Goal: Task Accomplishment & Management: Manage account settings

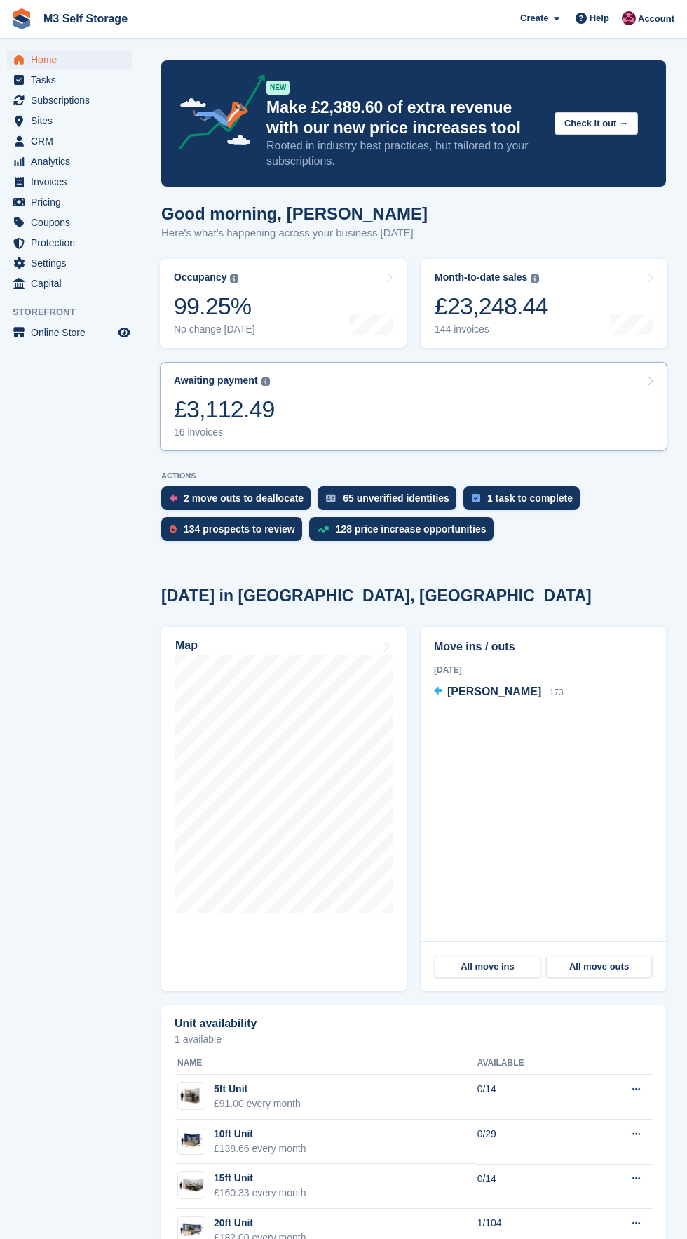
click at [353, 422] on link "Awaiting payment The total outstanding balance on all open invoices. £3,112.49 …" at bounding box center [414, 406] width 508 height 89
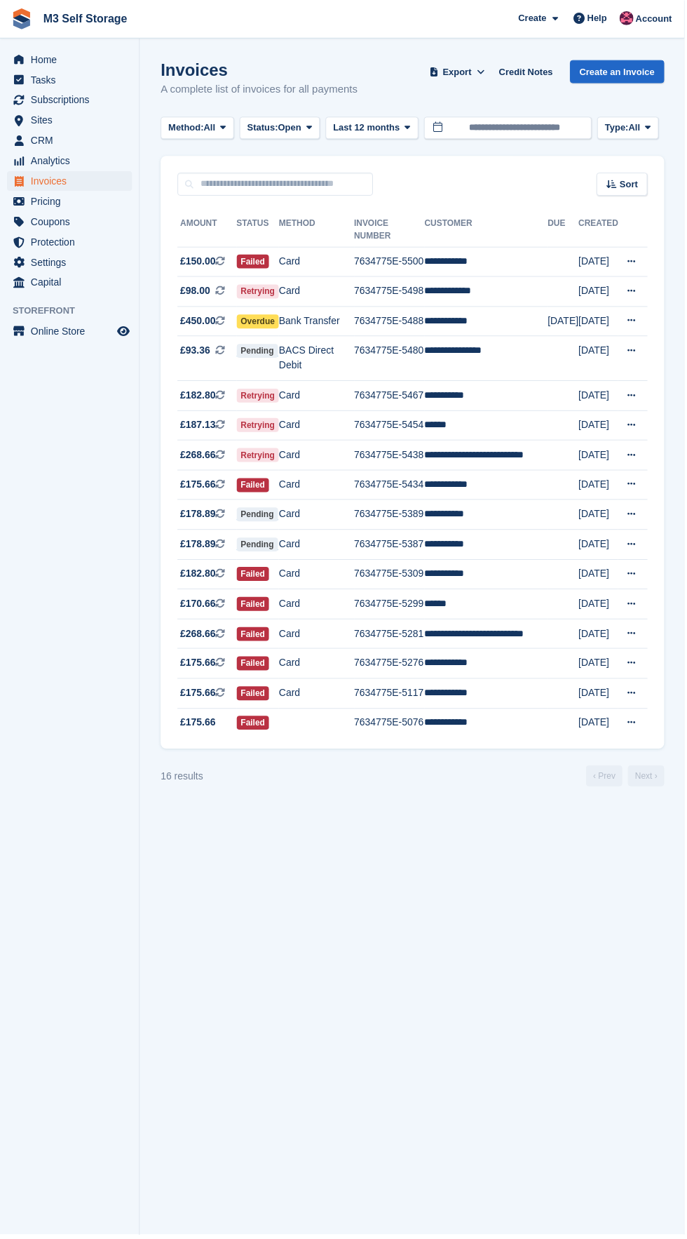
scroll to position [3, 0]
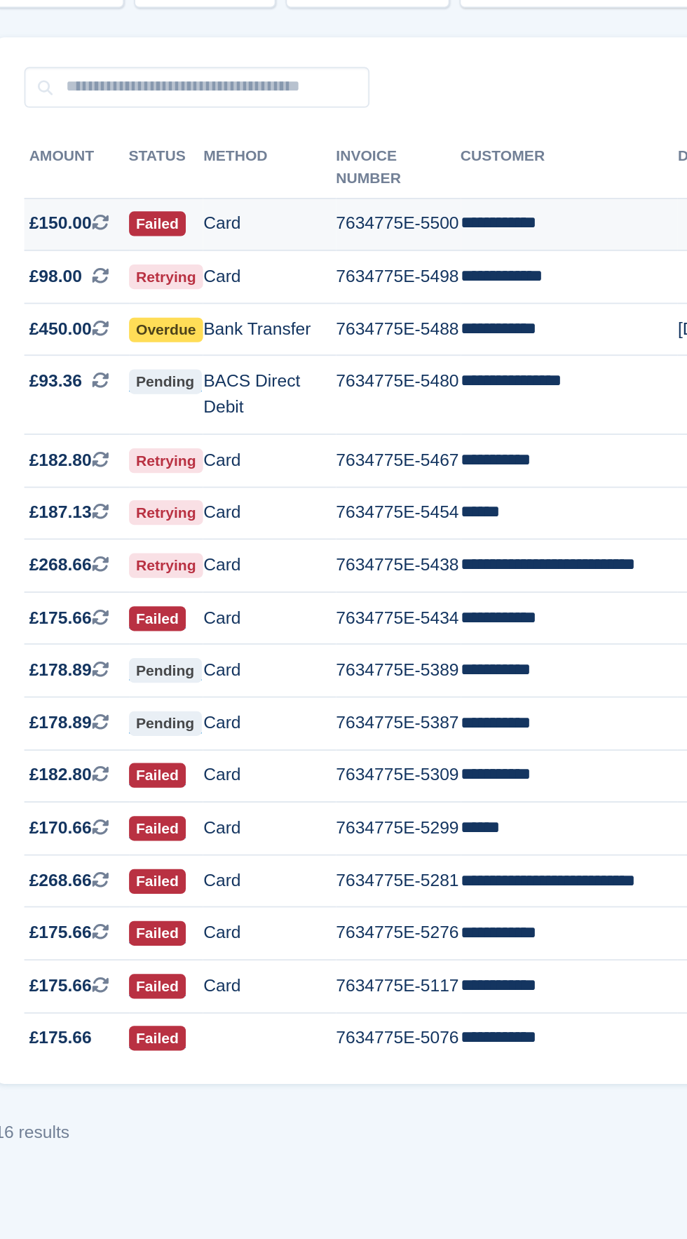
click at [493, 248] on td "**********" at bounding box center [487, 263] width 123 height 30
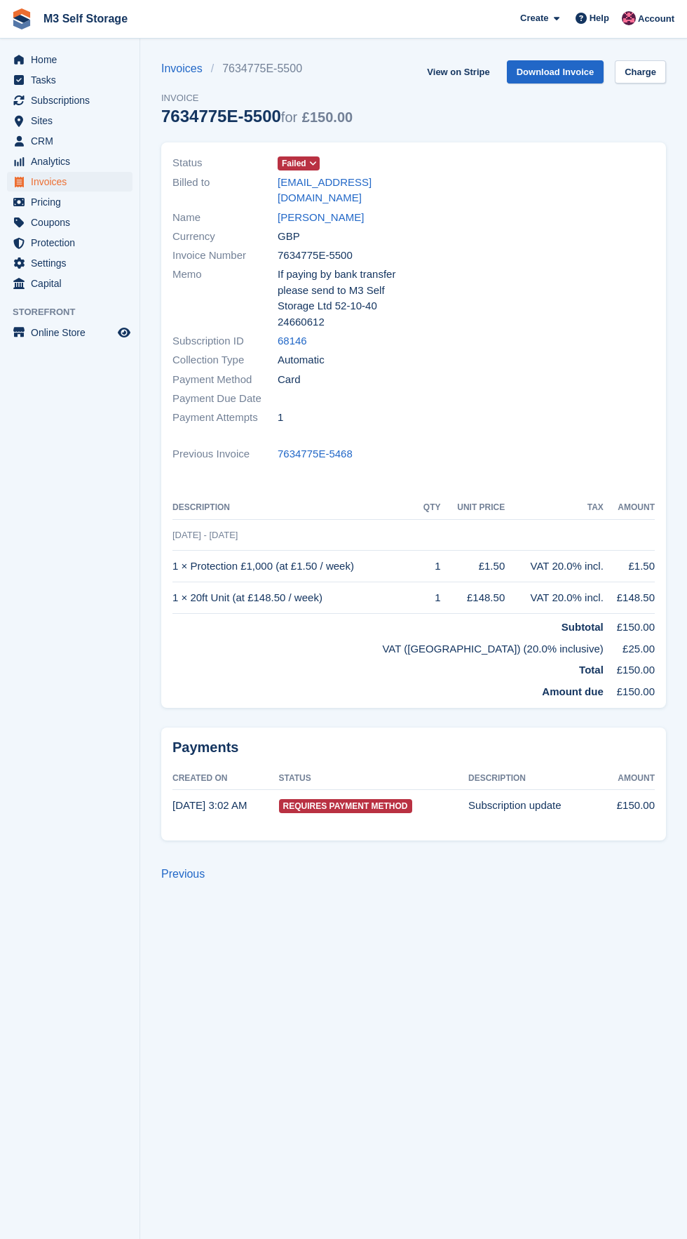
click at [312, 159] on span at bounding box center [313, 163] width 11 height 11
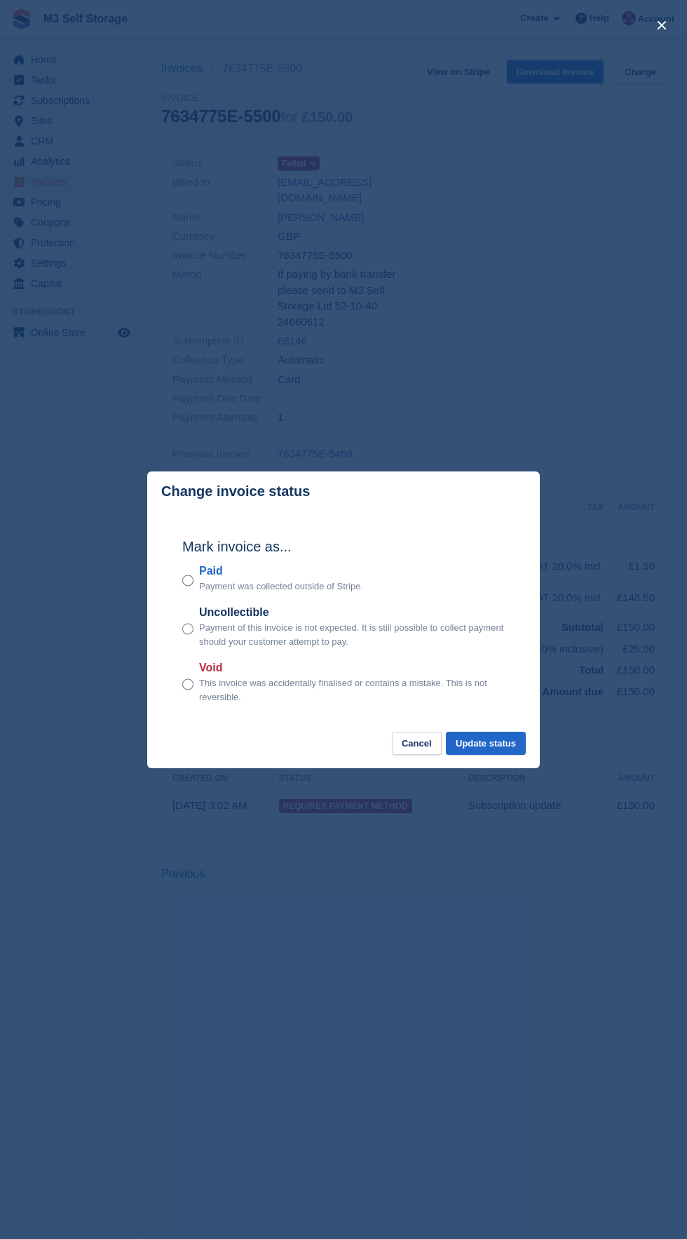
click at [210, 669] on label "Void" at bounding box center [352, 667] width 306 height 17
click at [523, 743] on button "Update status" at bounding box center [486, 743] width 80 height 23
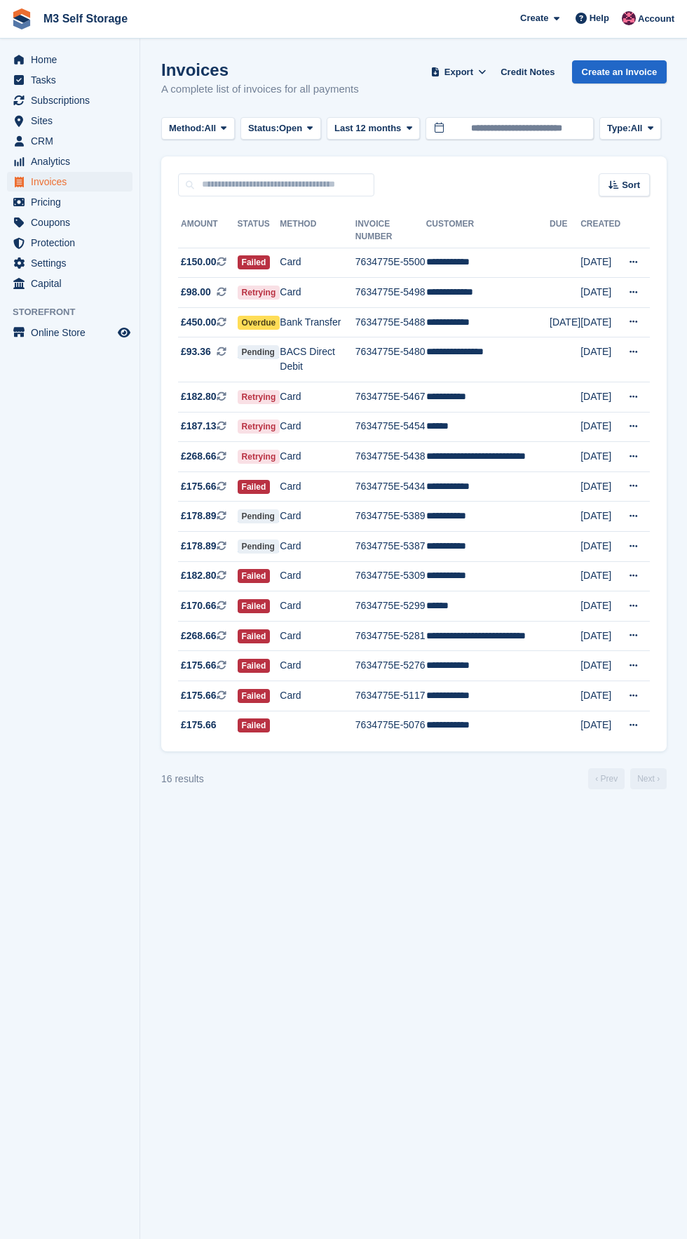
scroll to position [3, 0]
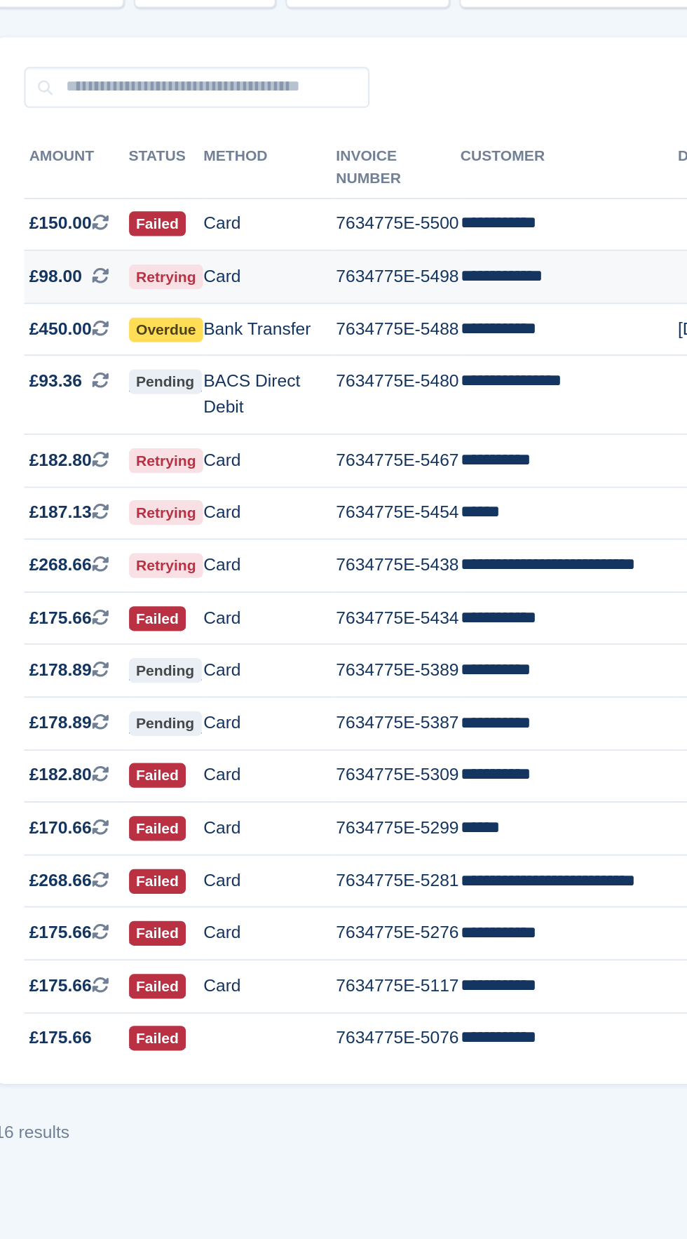
click at [501, 287] on td "**********" at bounding box center [487, 293] width 123 height 30
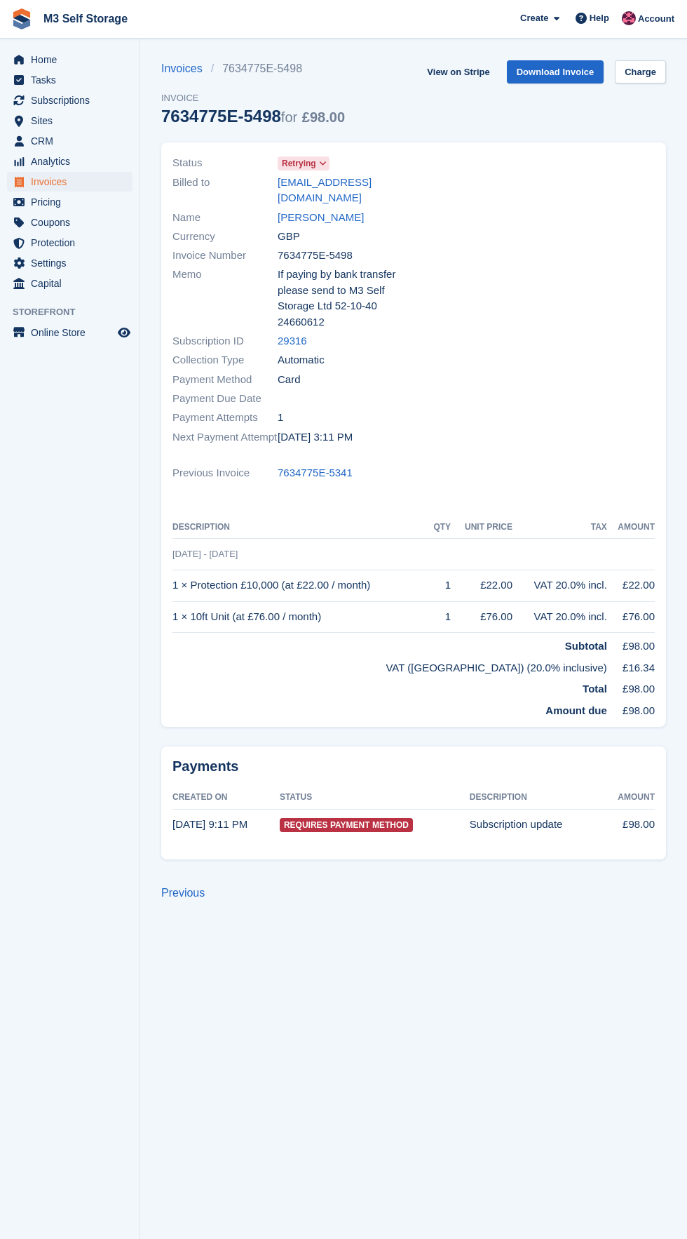
click at [318, 168] on span at bounding box center [323, 163] width 11 height 11
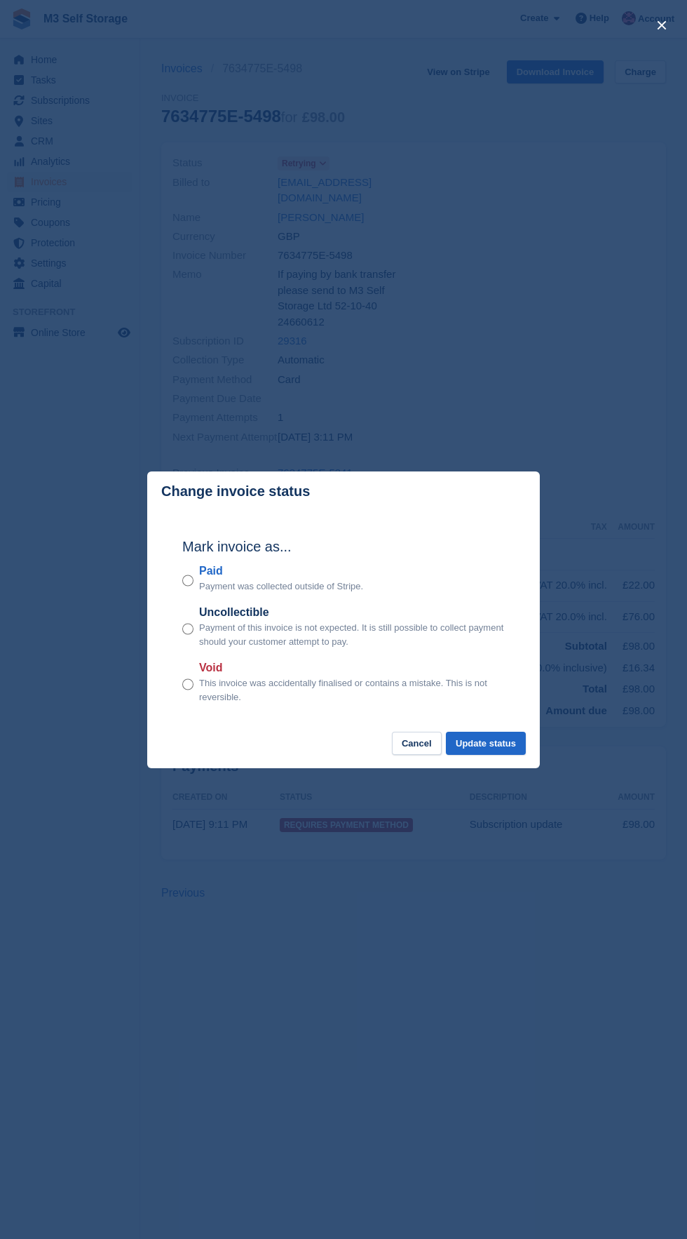
click at [210, 571] on label "Paid" at bounding box center [281, 571] width 164 height 17
click at [509, 739] on button "Update status" at bounding box center [486, 743] width 80 height 23
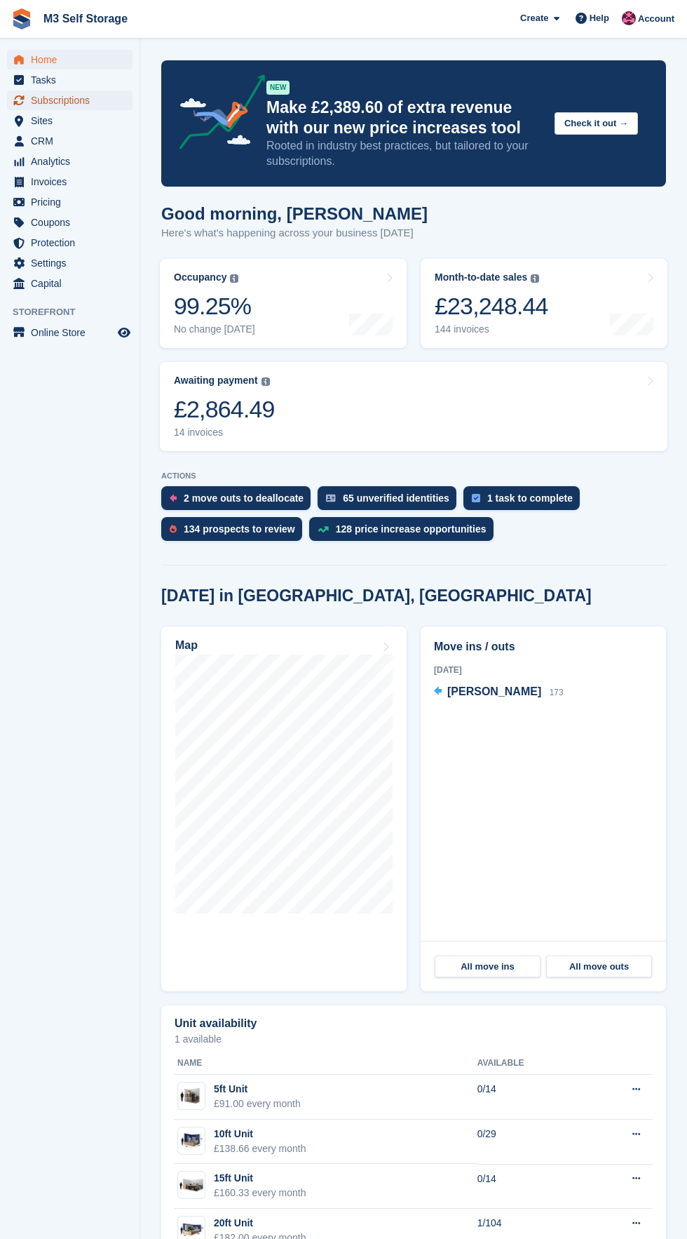
click at [111, 100] on span "Subscriptions" at bounding box center [73, 100] width 84 height 20
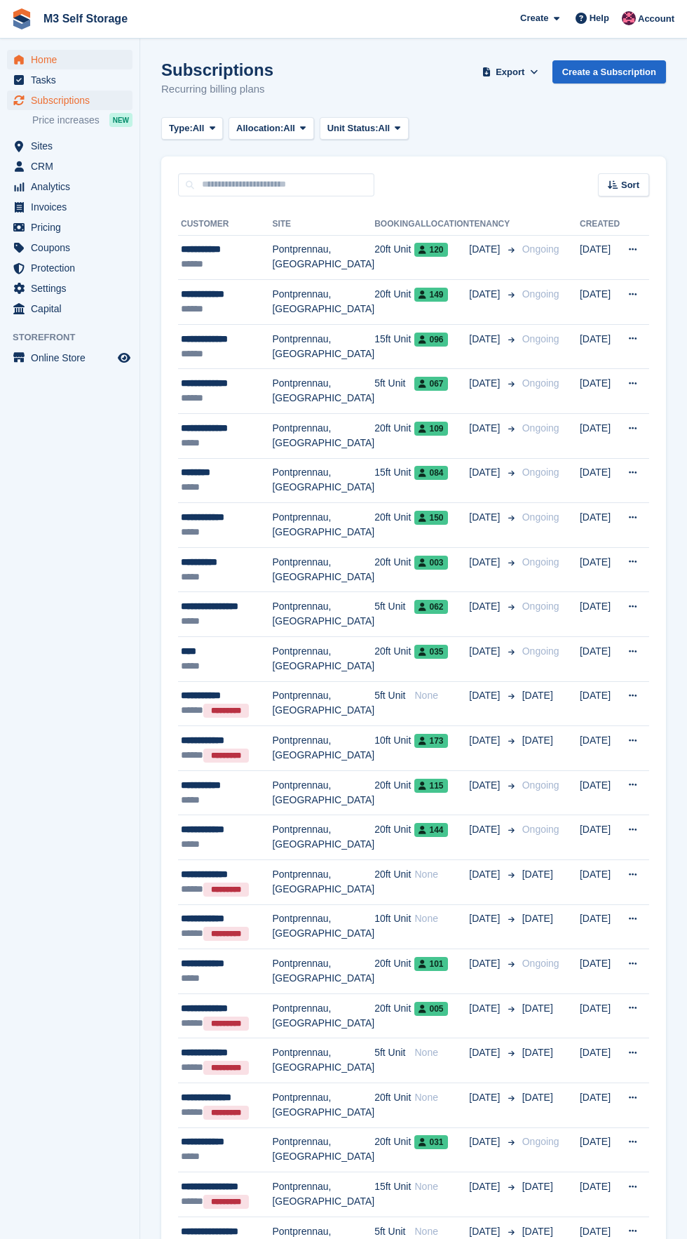
click at [115, 56] on link "Home" at bounding box center [70, 60] width 126 height 20
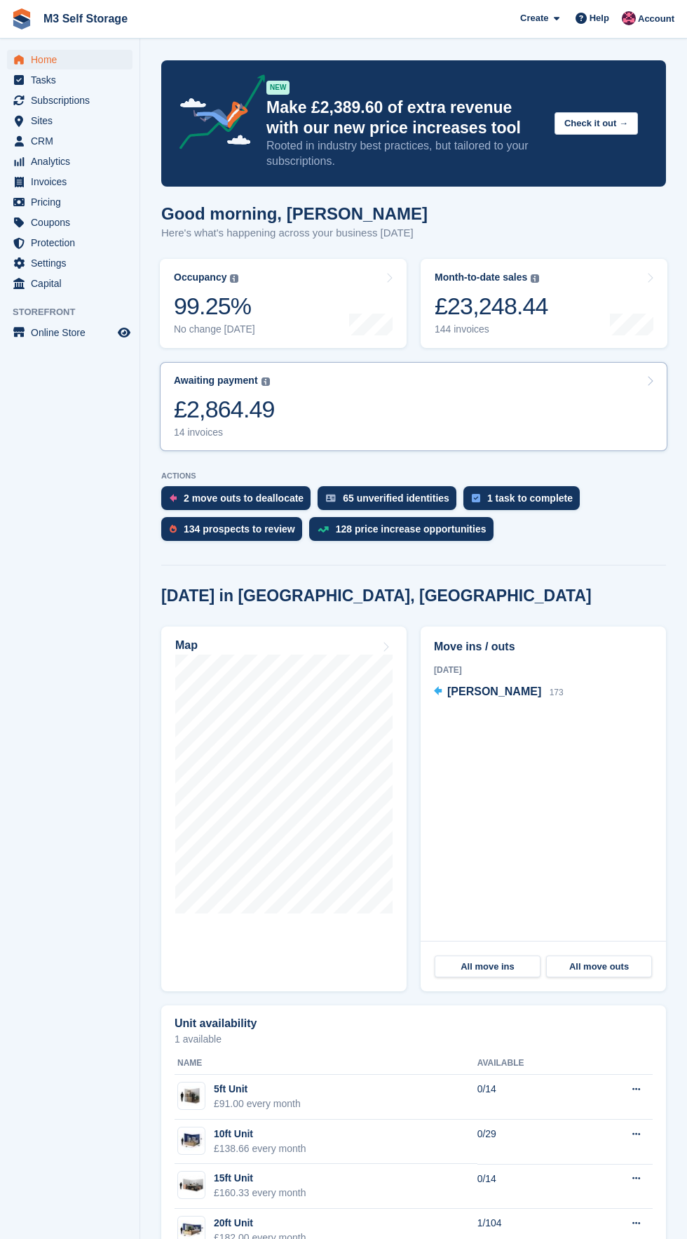
click at [313, 408] on link "Awaiting payment The total outstanding balance on all open invoices. £2,864.49 …" at bounding box center [414, 406] width 508 height 89
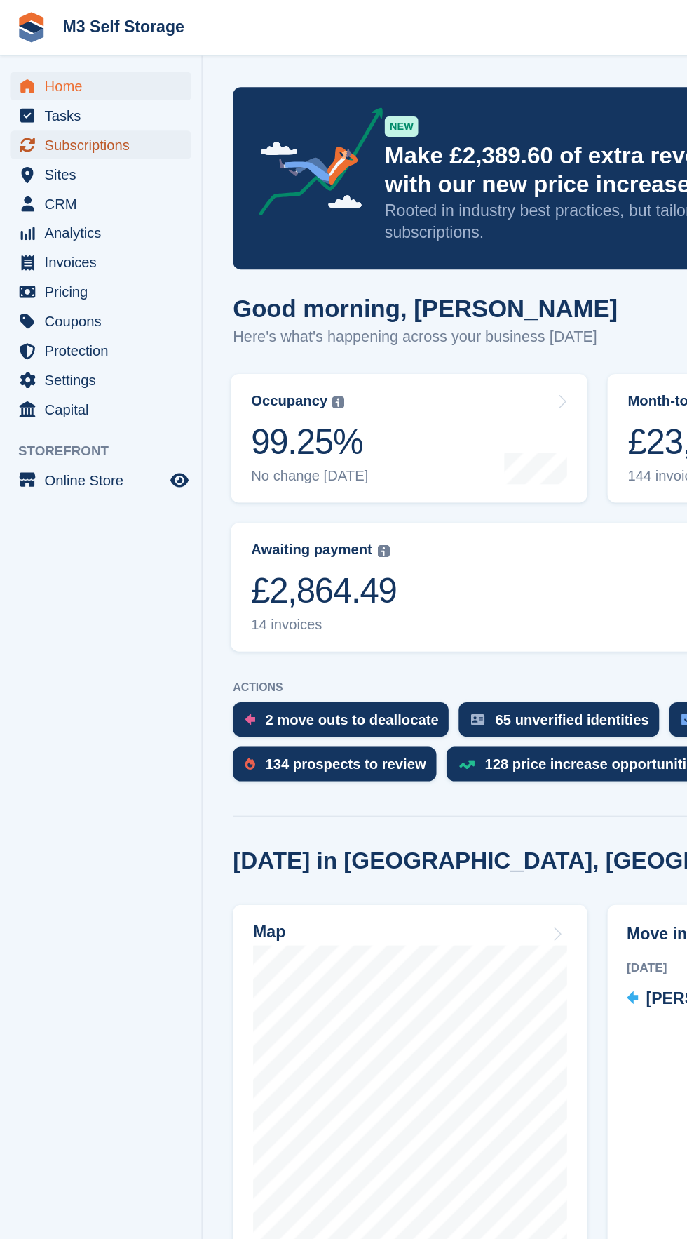
click at [123, 101] on link "Subscriptions" at bounding box center [70, 100] width 126 height 20
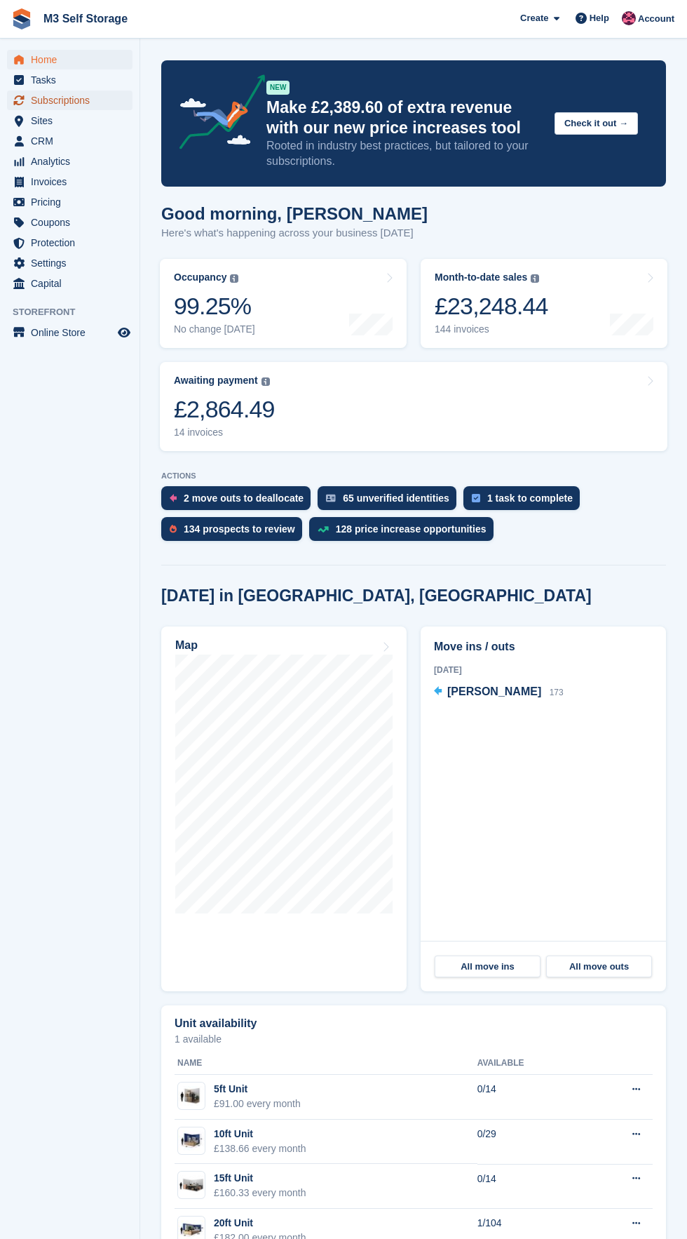
click at [116, 102] on link "Subscriptions" at bounding box center [70, 100] width 126 height 20
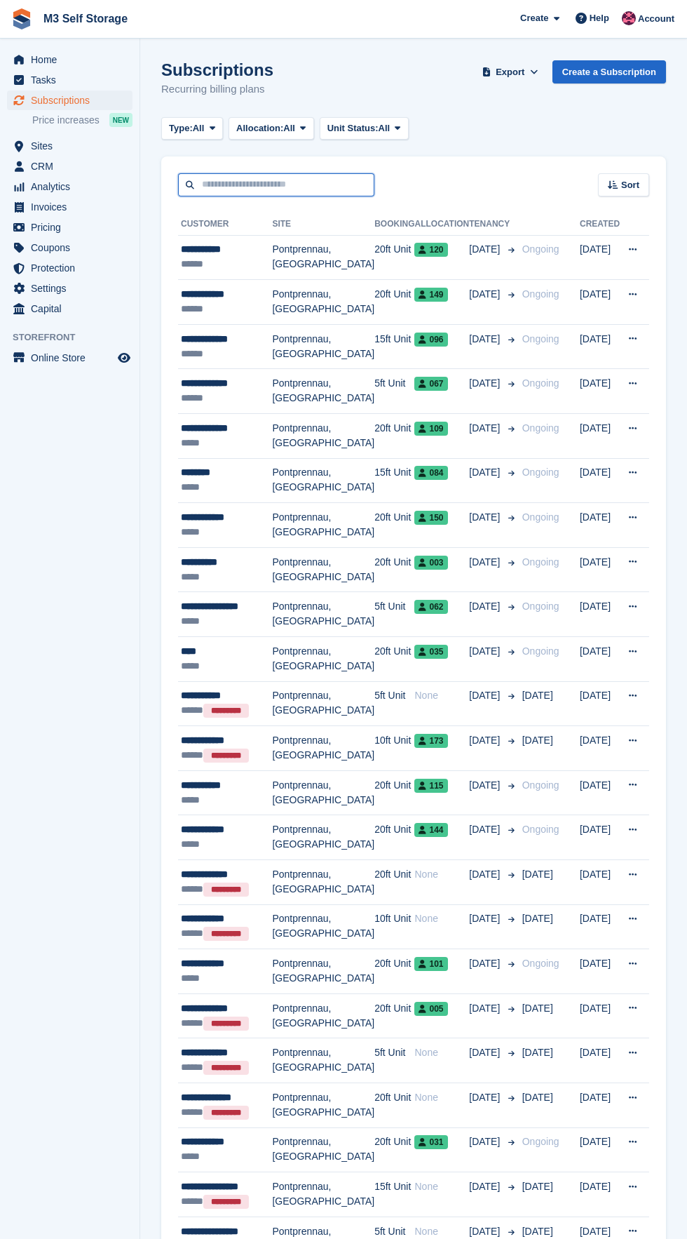
click at [300, 189] on input "text" at bounding box center [276, 184] width 196 height 23
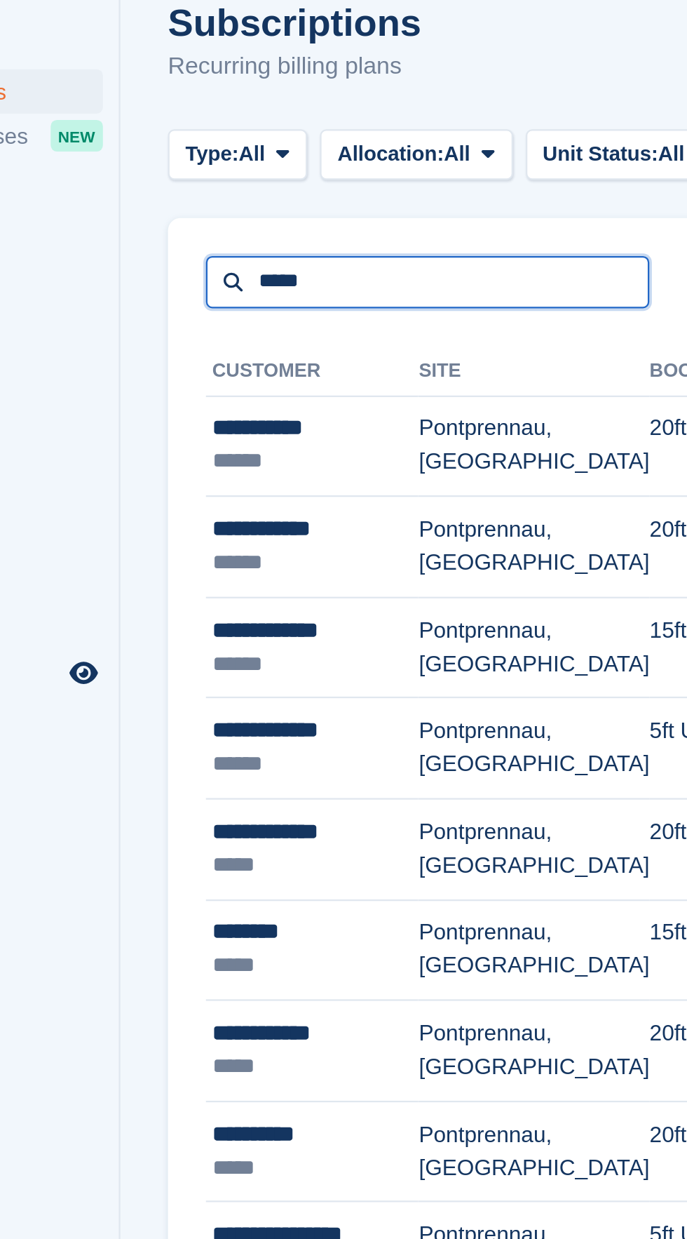
type input "*****"
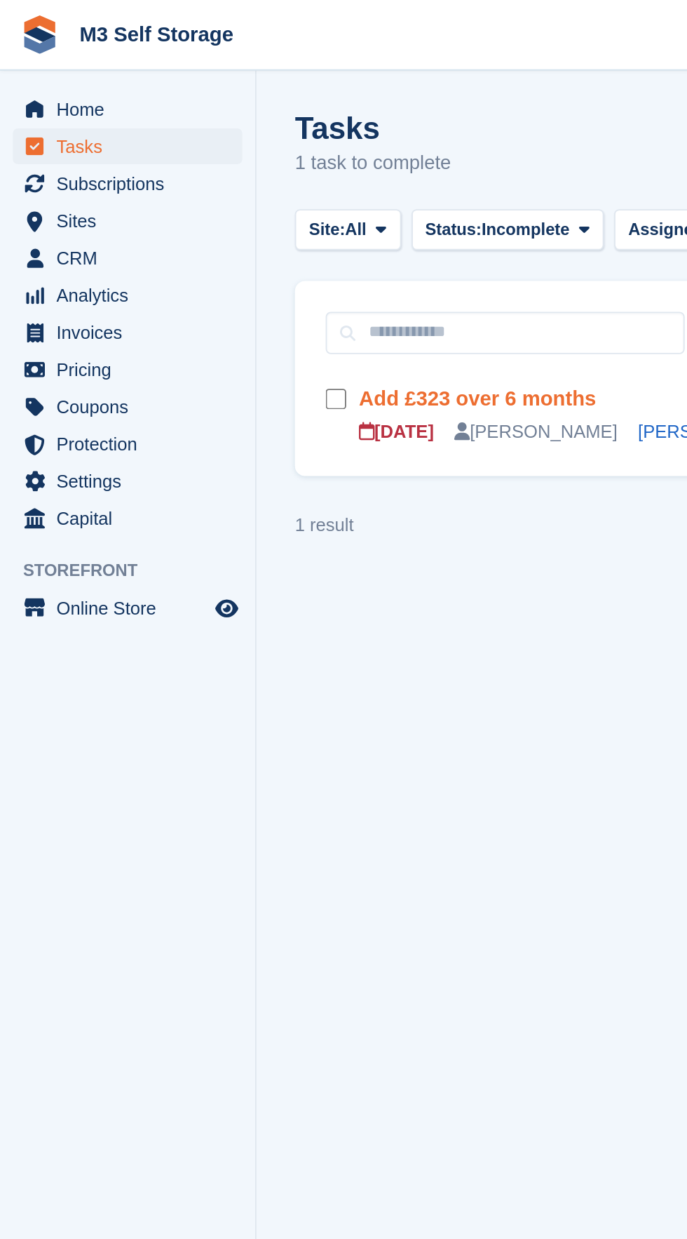
click at [253, 221] on link "Add £323 over 6 months" at bounding box center [261, 218] width 130 height 12
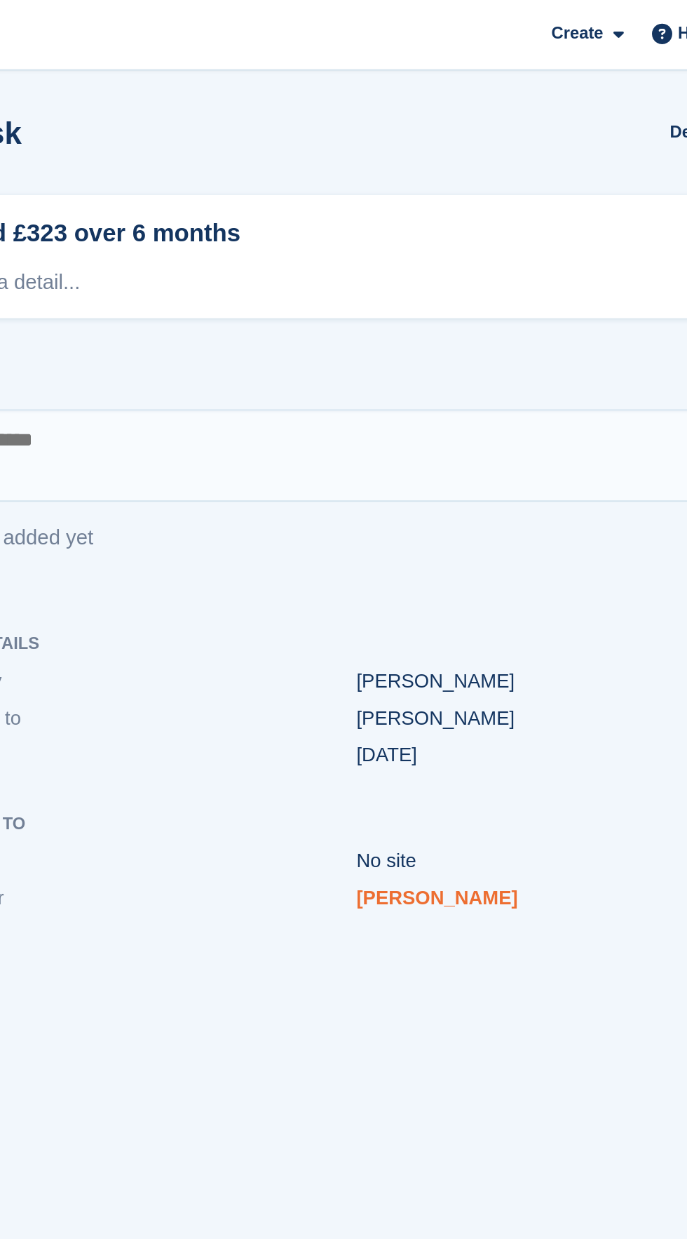
click at [480, 494] on link "Stephen Pinnell" at bounding box center [458, 491] width 88 height 12
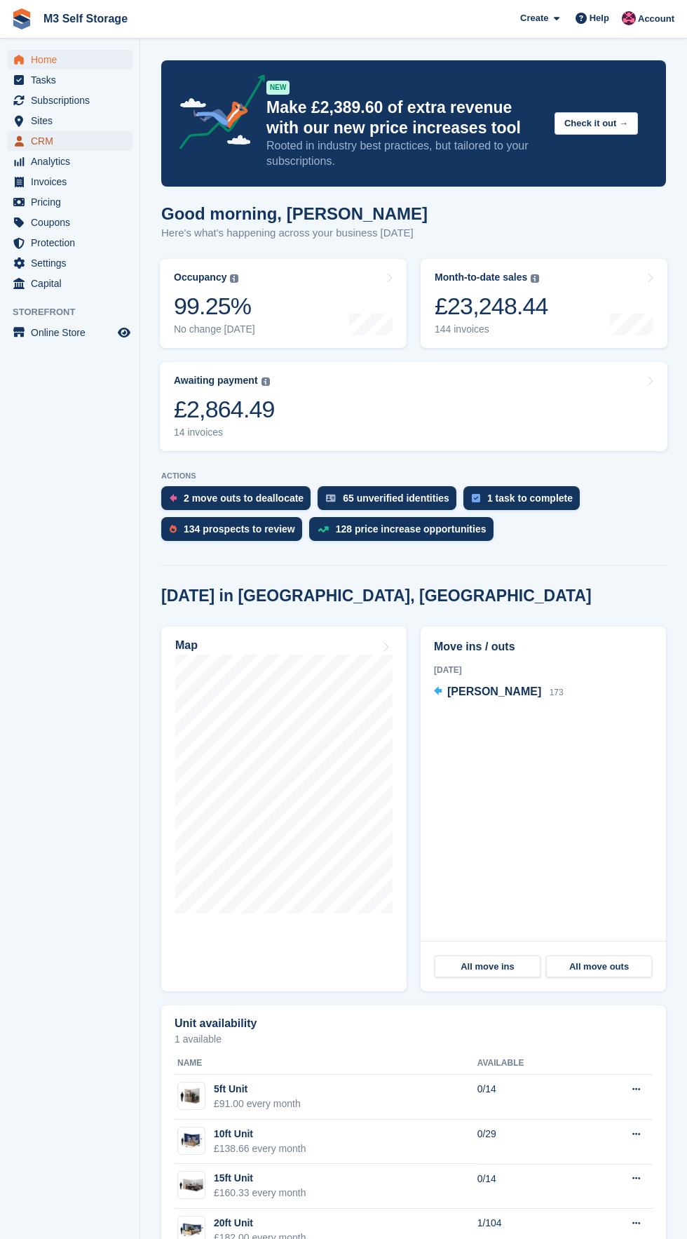
click at [37, 132] on span "CRM" at bounding box center [73, 141] width 84 height 20
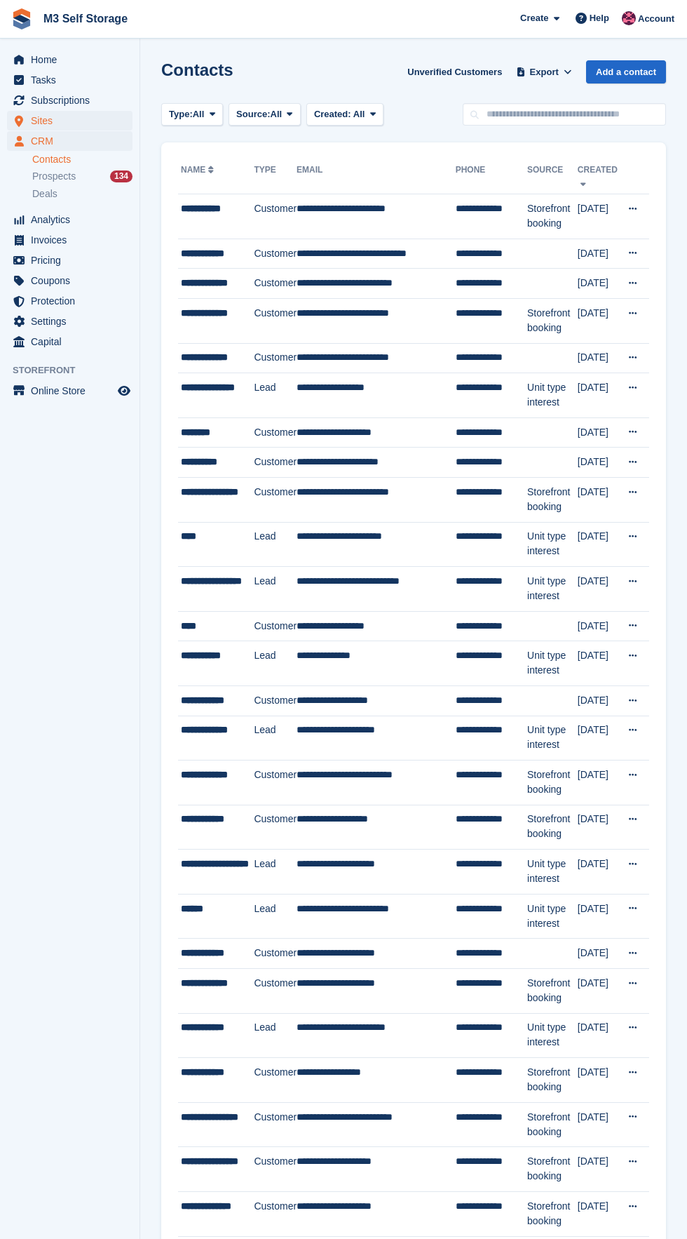
click at [29, 112] on link "Sites" at bounding box center [70, 121] width 126 height 20
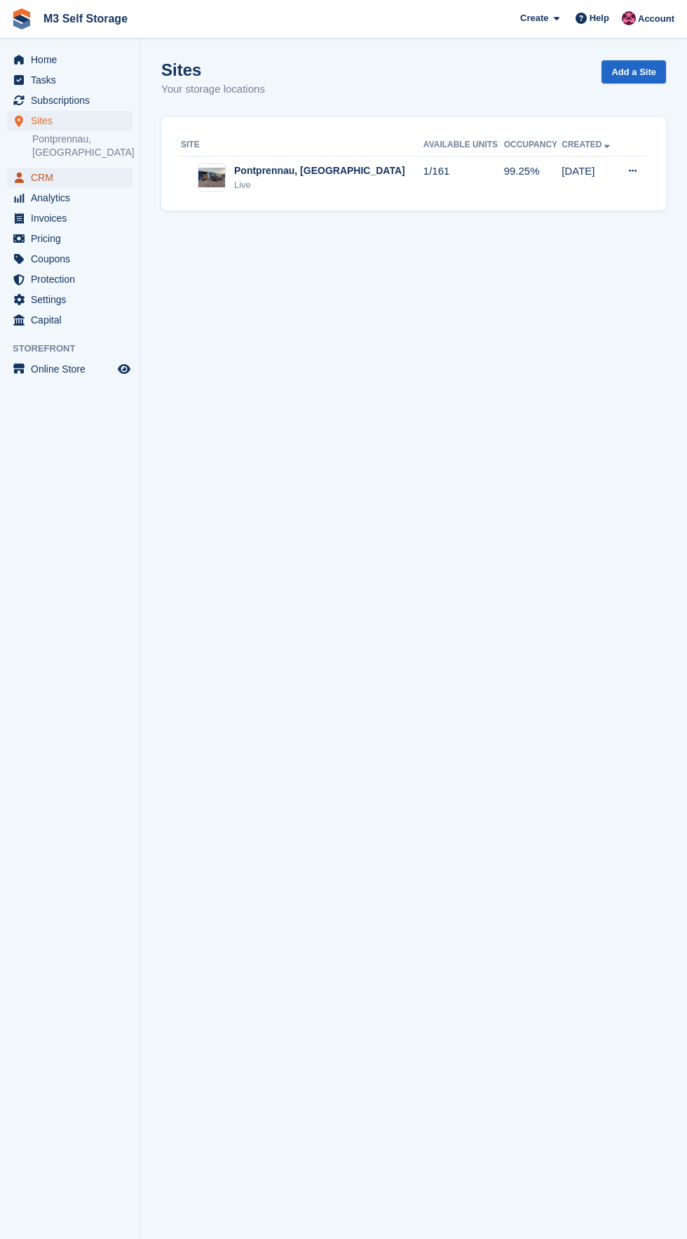
click at [72, 168] on span "CRM" at bounding box center [73, 178] width 84 height 20
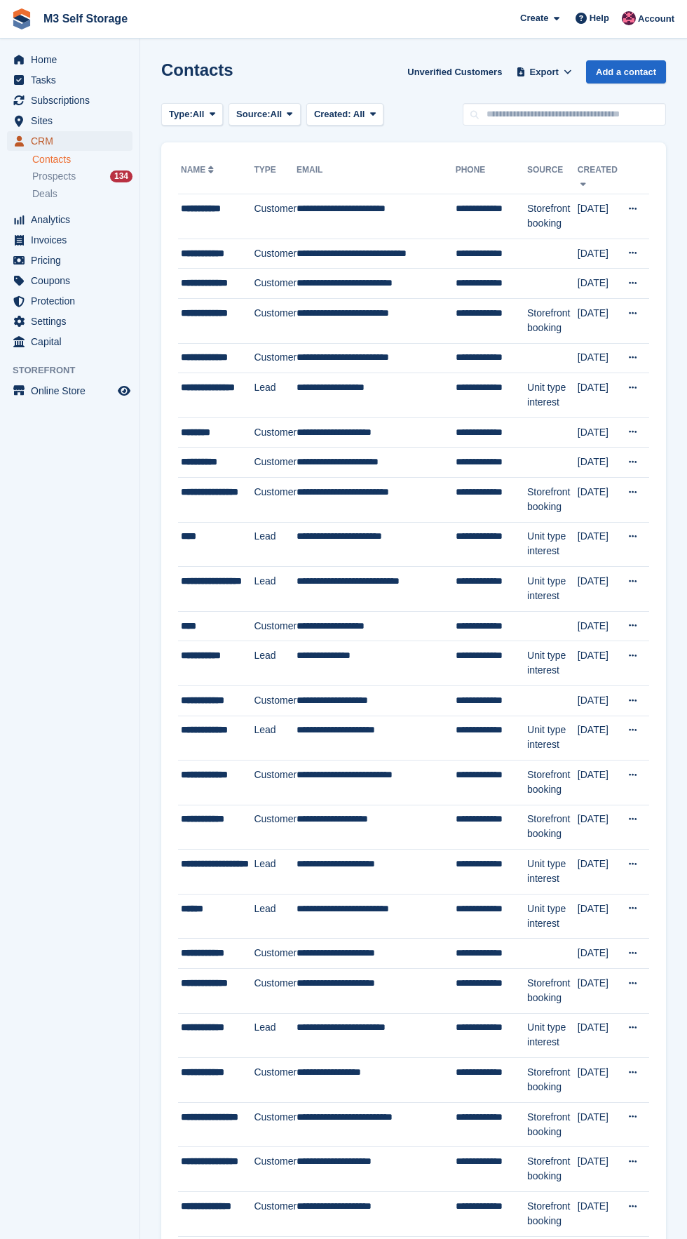
click at [100, 141] on span "CRM" at bounding box center [73, 141] width 84 height 20
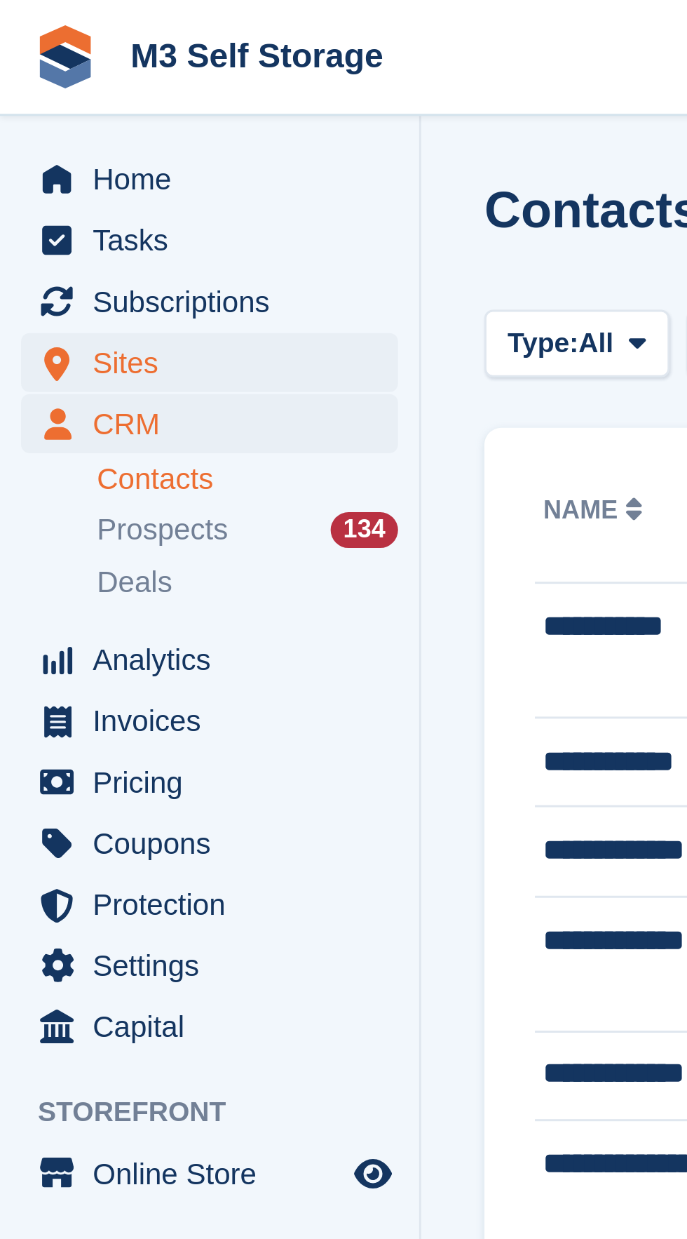
click at [37, 126] on span "Sites" at bounding box center [73, 121] width 84 height 20
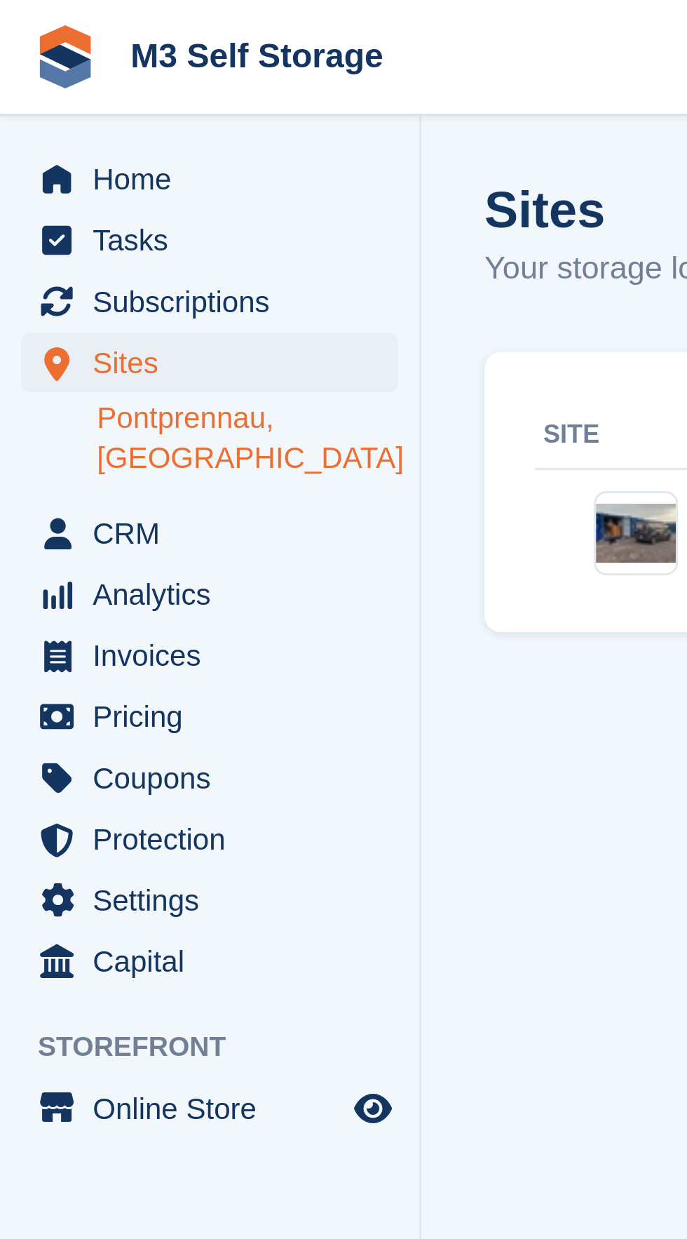
click at [56, 141] on link "Pontprennau, [GEOGRAPHIC_DATA]" at bounding box center [82, 146] width 100 height 27
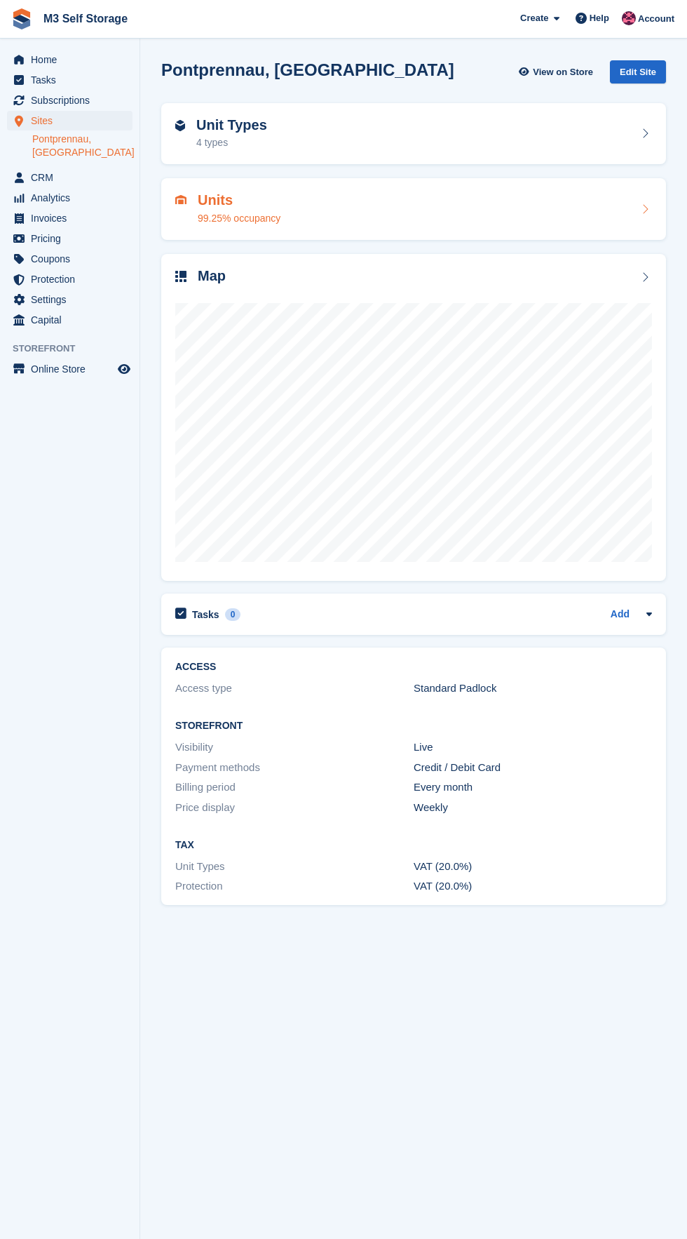
click at [201, 210] on div "Units 99.25% occupancy" at bounding box center [239, 209] width 83 height 34
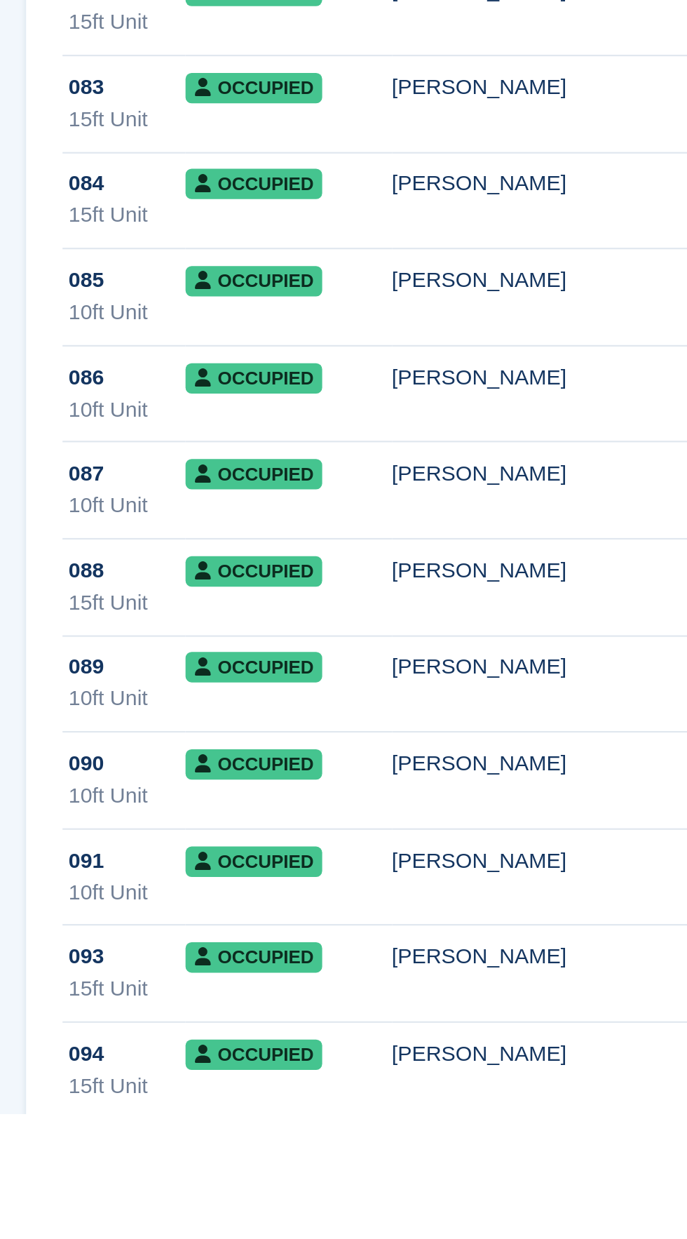
scroll to position [2684, 0]
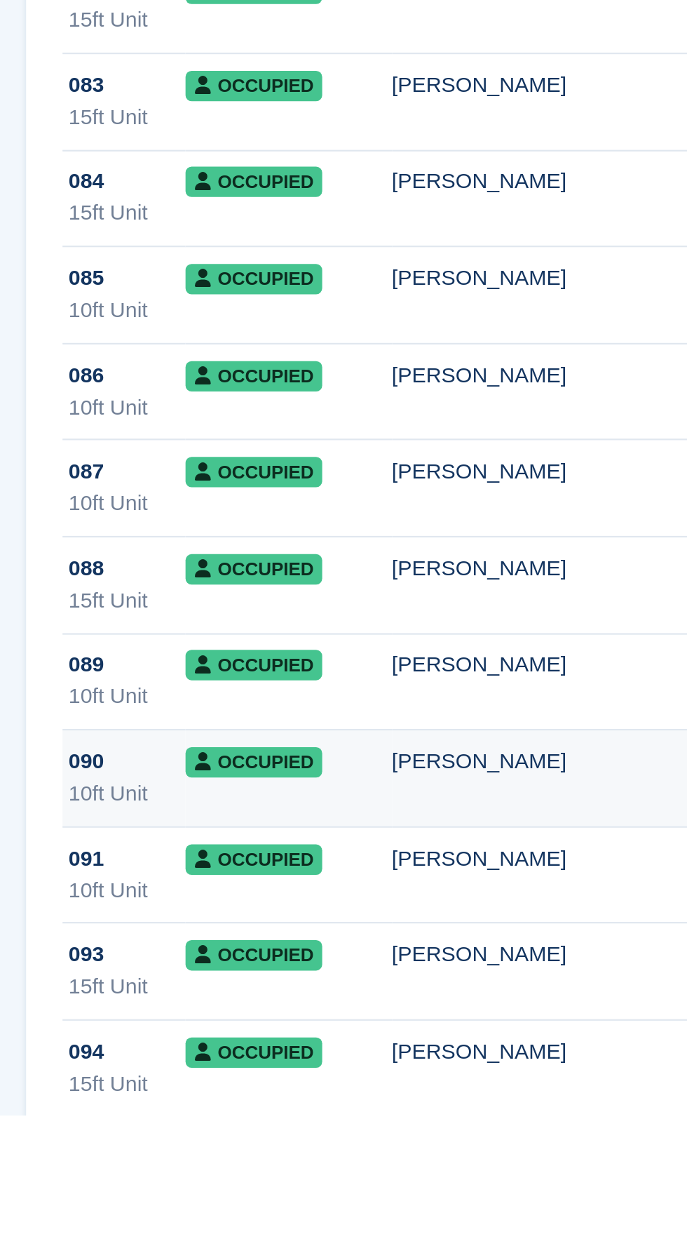
click at [373, 1080] on div "[PERSON_NAME]" at bounding box center [468, 1075] width 277 height 15
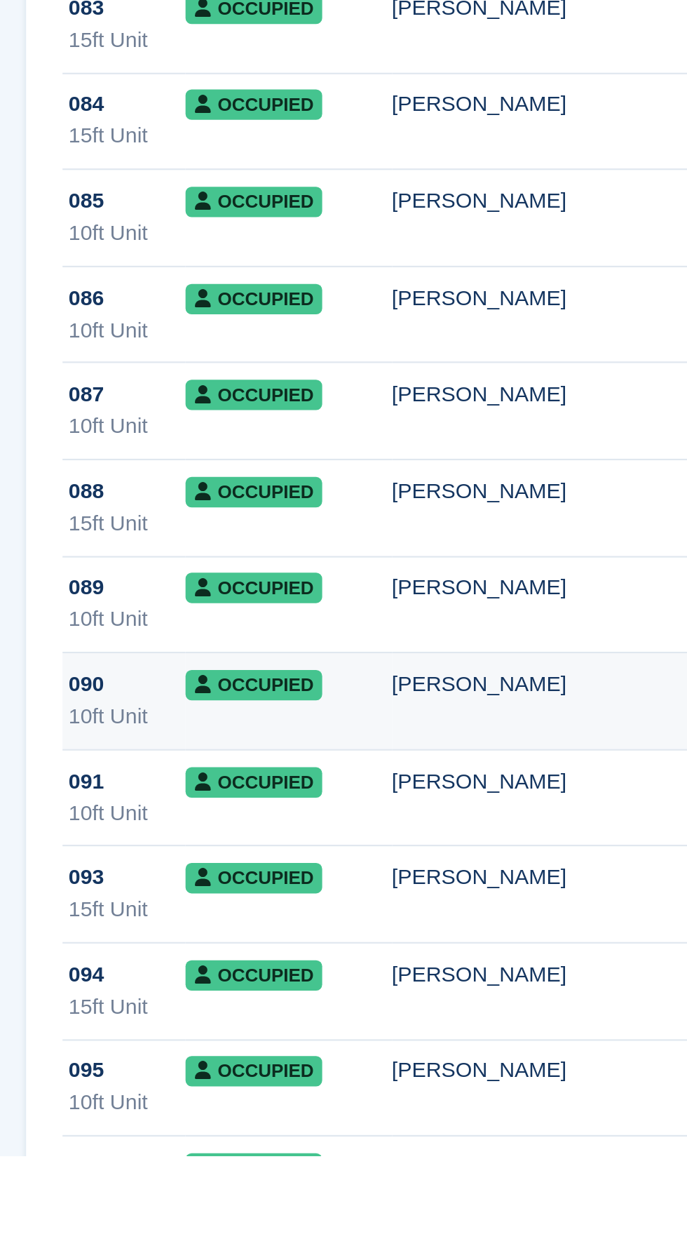
scroll to position [2808, 0]
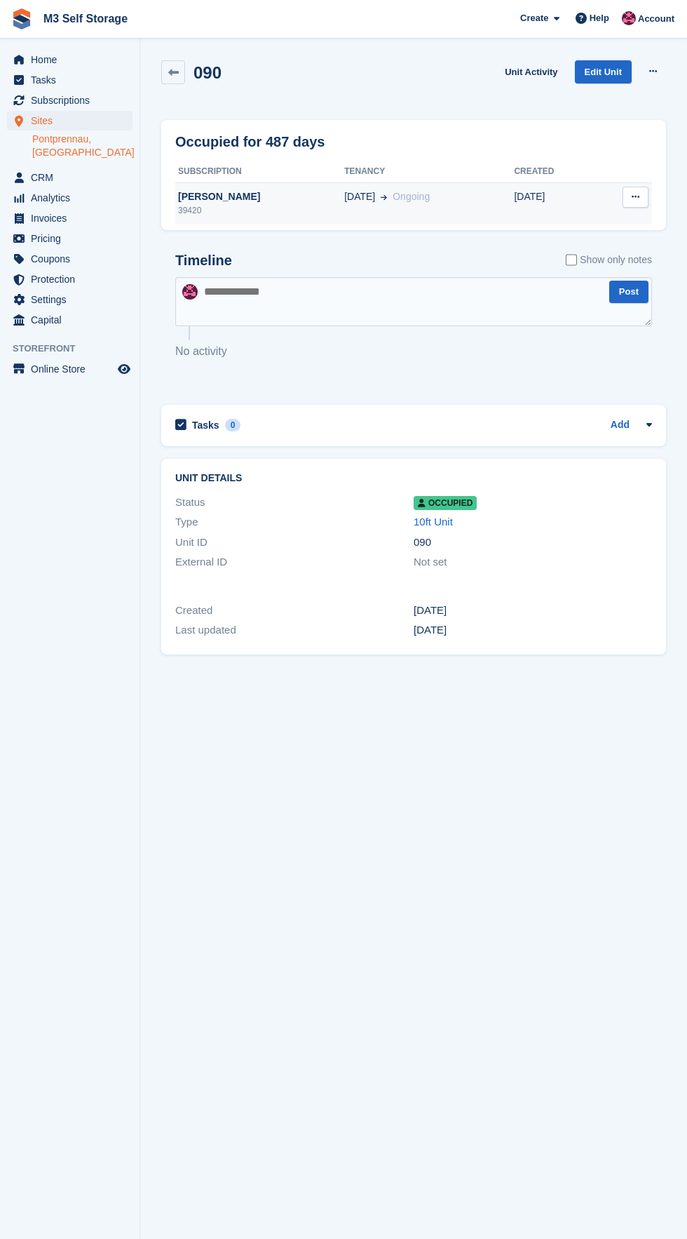
click at [344, 197] on span "[DATE]" at bounding box center [359, 196] width 31 height 15
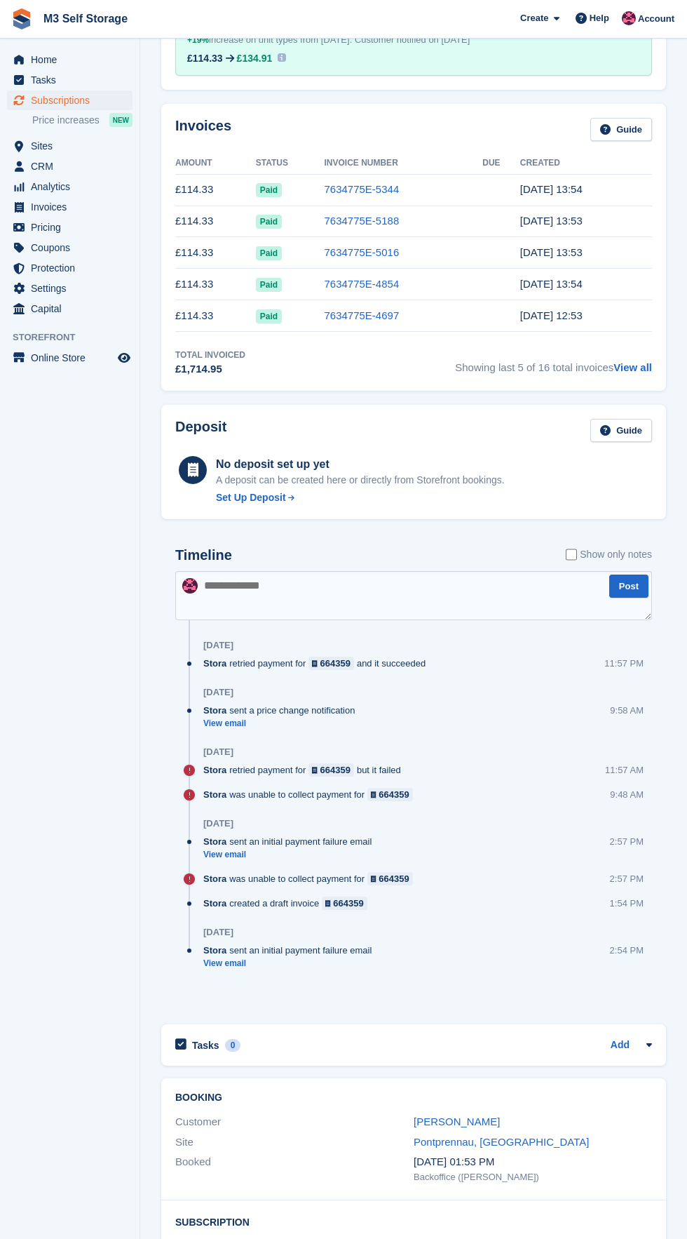
scroll to position [473, 0]
click at [454, 1119] on link "[PERSON_NAME]" at bounding box center [457, 1120] width 86 height 12
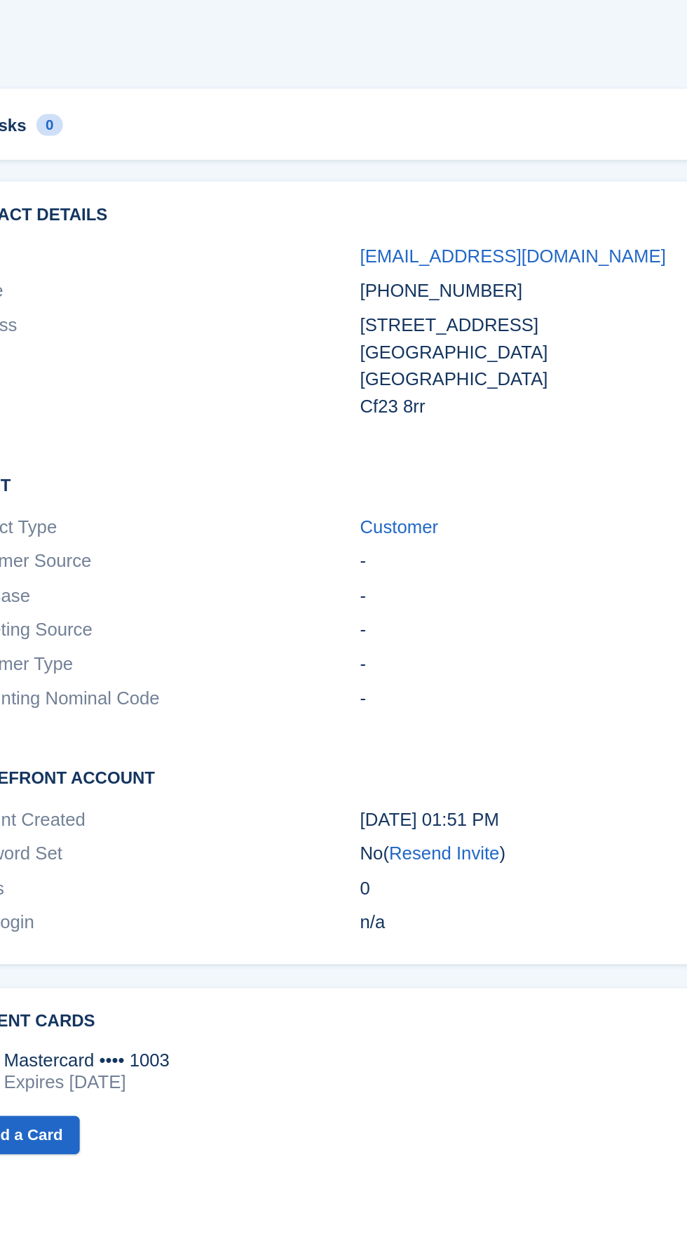
scroll to position [689, 0]
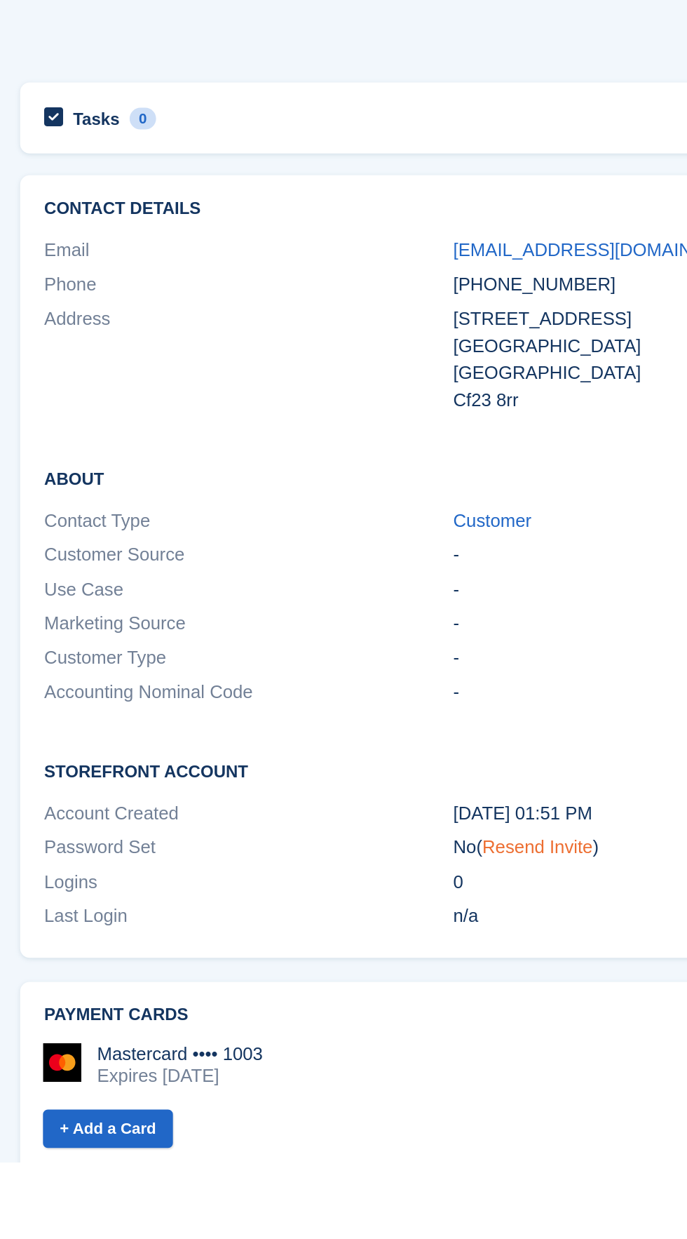
click at [480, 1058] on link "Resend Invite" at bounding box center [463, 1055] width 65 height 12
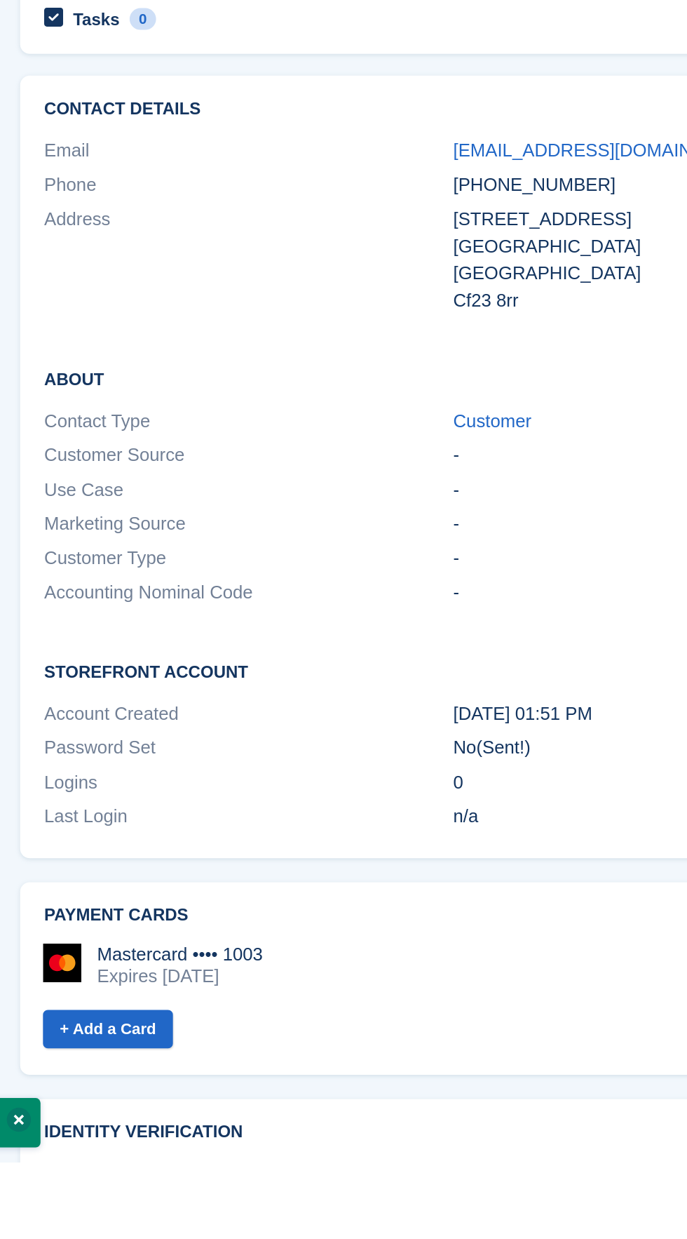
scroll to position [747, 0]
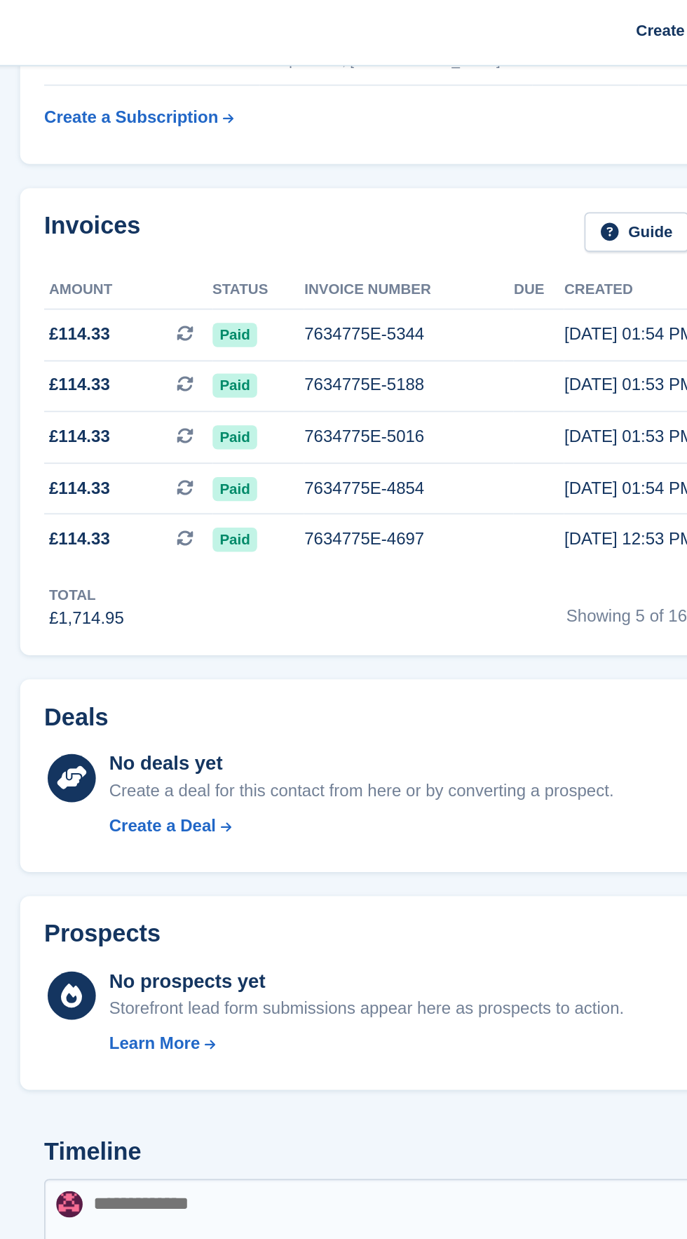
scroll to position [0, 0]
